Goal: Transaction & Acquisition: Subscribe to service/newsletter

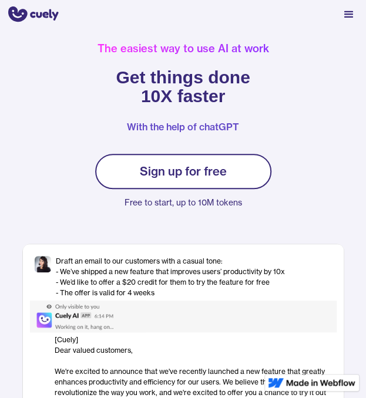
click at [226, 171] on link "Sign up for free" at bounding box center [183, 171] width 176 height 35
click at [217, 170] on div "Sign up for free" at bounding box center [183, 171] width 87 height 14
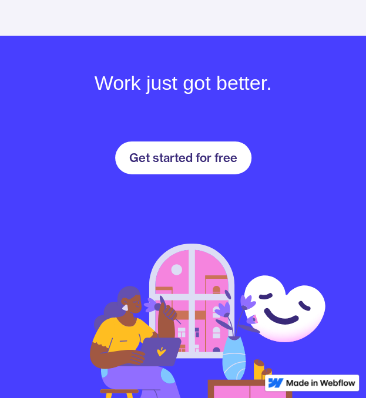
scroll to position [1966, 0]
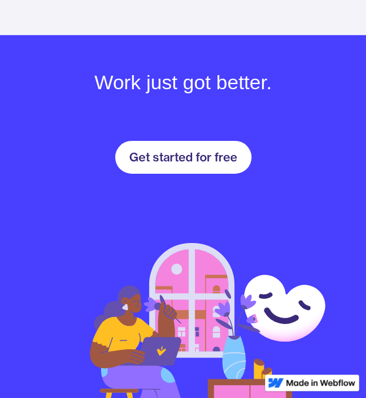
click at [218, 162] on link "Get started for free" at bounding box center [183, 157] width 136 height 33
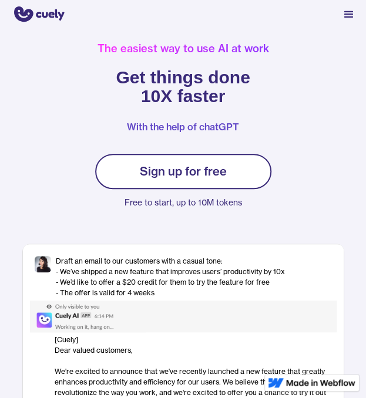
click at [347, 11] on div "menu" at bounding box center [348, 15] width 14 height 14
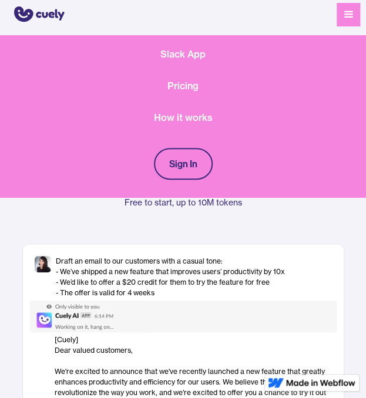
click at [186, 84] on link "Pricing" at bounding box center [183, 86] width 366 height 14
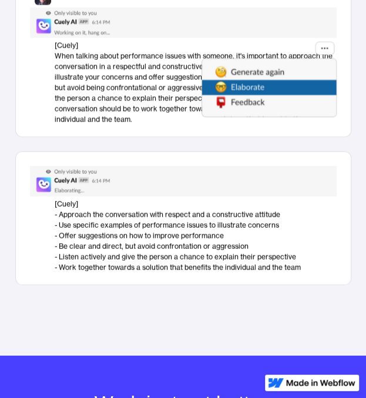
scroll to position [1647, 0]
